Goal: Transaction & Acquisition: Purchase product/service

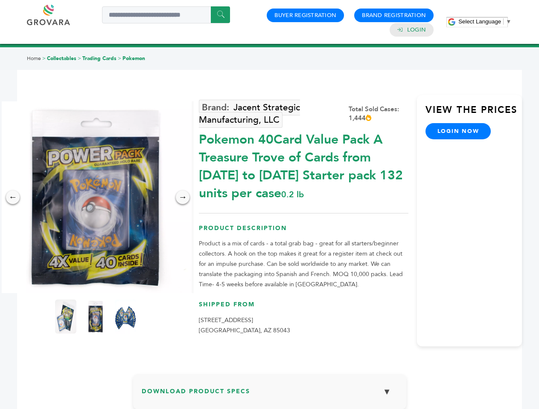
click at [484, 21] on span "Select Language" at bounding box center [479, 21] width 43 height 6
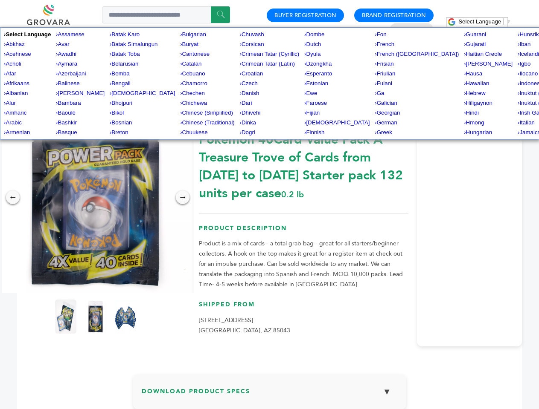
click at [96, 197] on img at bounding box center [96, 197] width 192 height 192
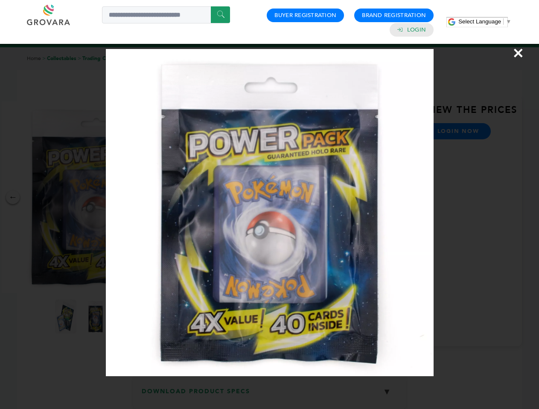
click at [13, 197] on div "×" at bounding box center [269, 204] width 539 height 409
click at [183, 197] on div "→" at bounding box center [183, 198] width 14 height 14
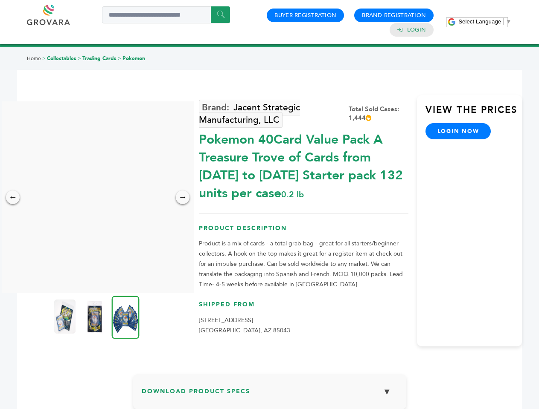
click at [66, 317] on img at bounding box center [64, 317] width 21 height 34
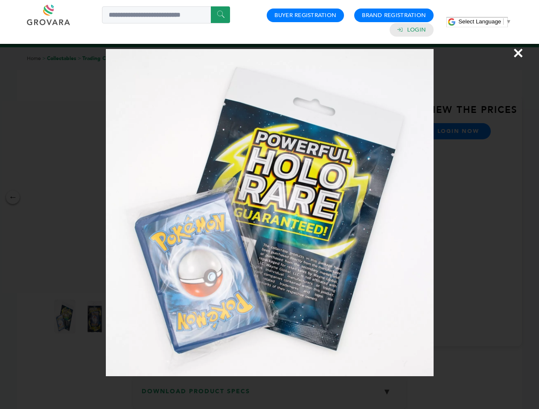
click at [96, 317] on div "×" at bounding box center [269, 204] width 539 height 409
click at [125, 317] on img at bounding box center [126, 317] width 28 height 43
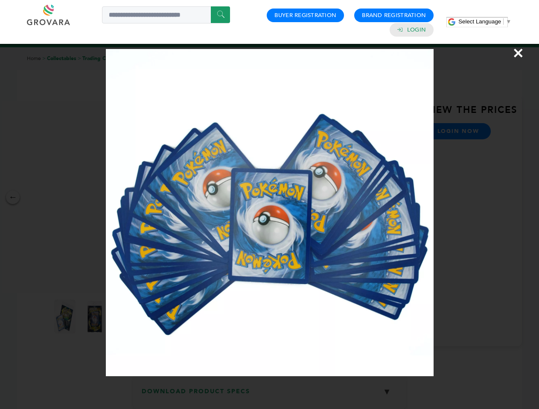
click at [269, 395] on div "×" at bounding box center [269, 204] width 539 height 409
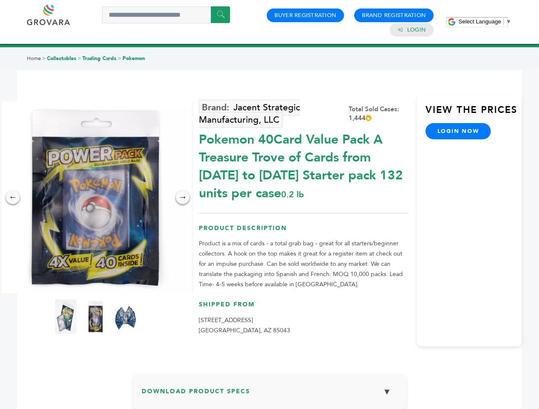
click at [484, 21] on span "Select Language" at bounding box center [479, 21] width 43 height 6
click at [96, 197] on img at bounding box center [96, 197] width 192 height 192
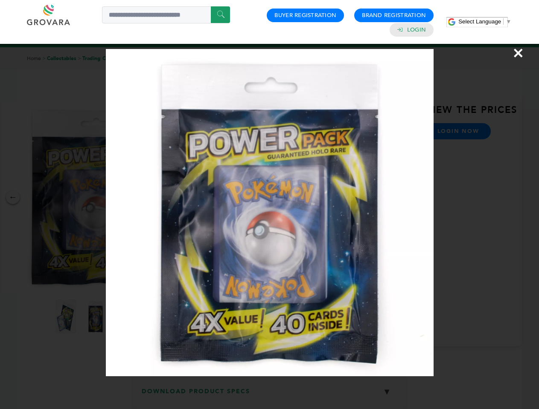
click at [13, 197] on div "×" at bounding box center [269, 204] width 539 height 409
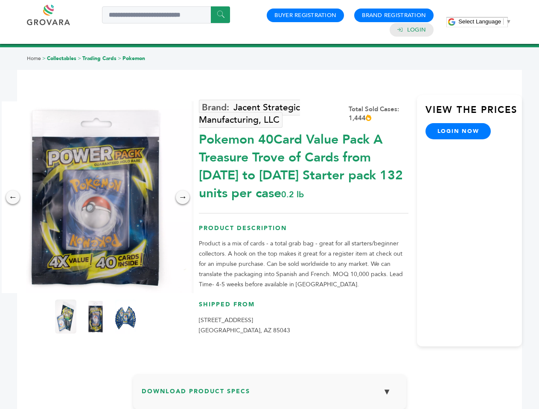
click at [183, 197] on div "→" at bounding box center [183, 198] width 14 height 14
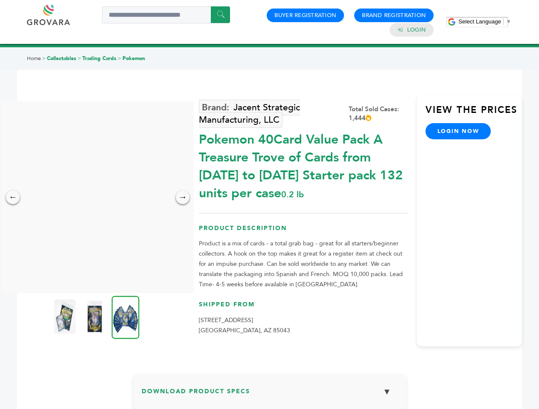
click at [66, 317] on img at bounding box center [64, 317] width 21 height 34
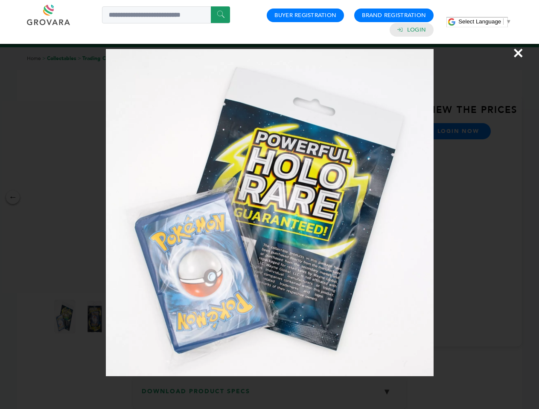
click at [96, 317] on div "×" at bounding box center [269, 204] width 539 height 409
